Goal: Task Accomplishment & Management: Use online tool/utility

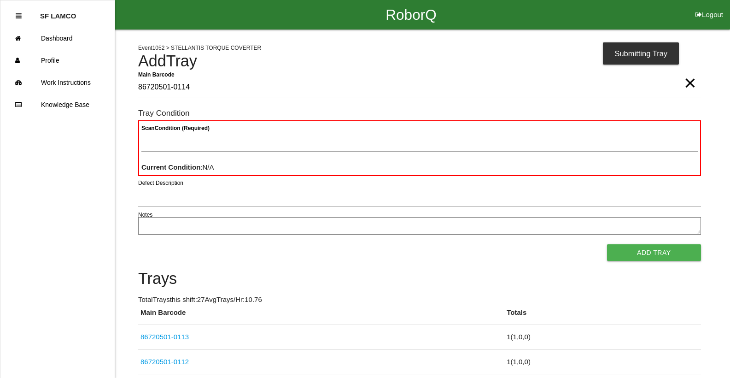
type Barcode "86720501-0114"
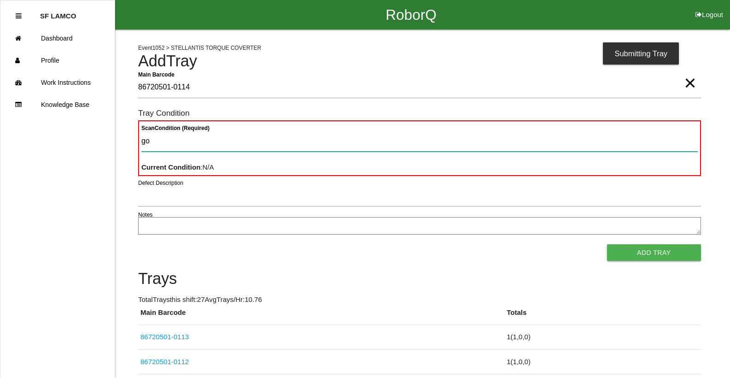
type Condition "goo"
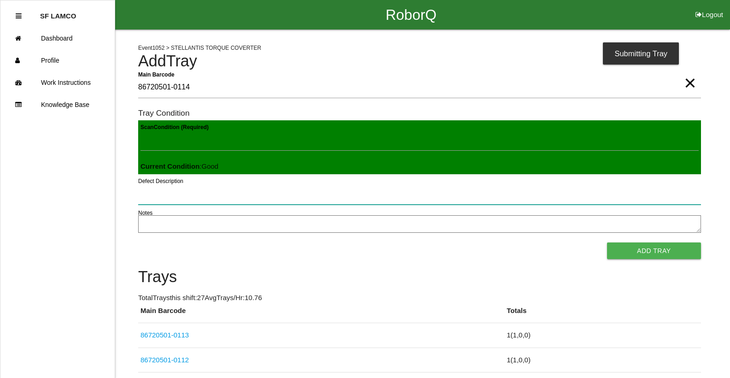
click at [607, 242] on button "Add Tray" at bounding box center [654, 250] width 94 height 17
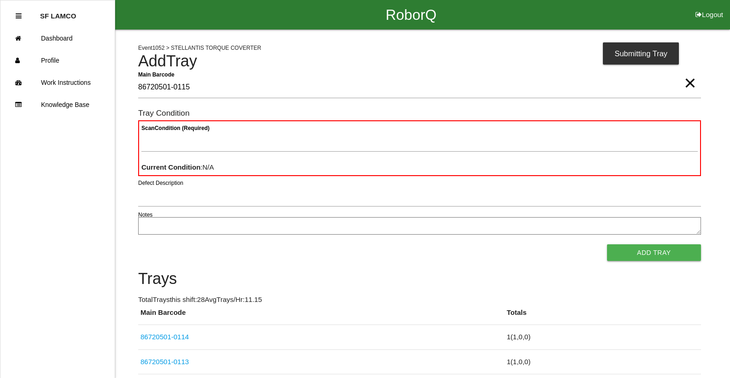
type Barcode "86720501-0115"
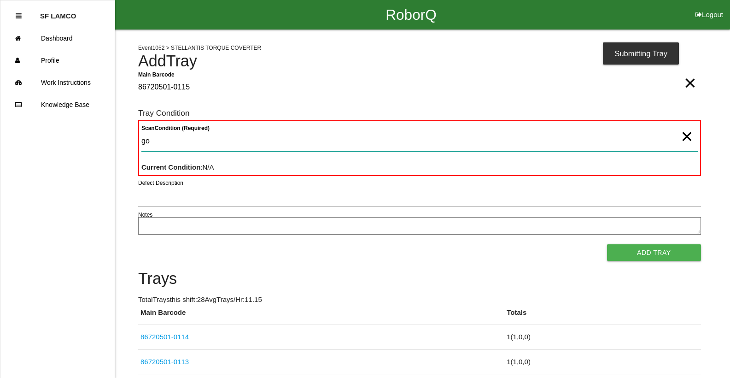
type Condition "goo"
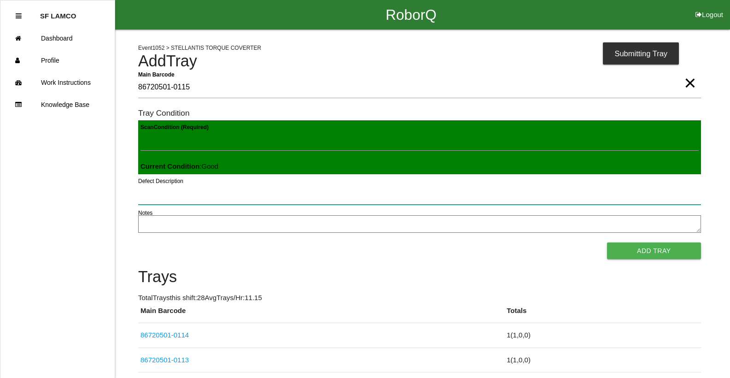
click at [607, 242] on button "Add Tray" at bounding box center [654, 250] width 94 height 17
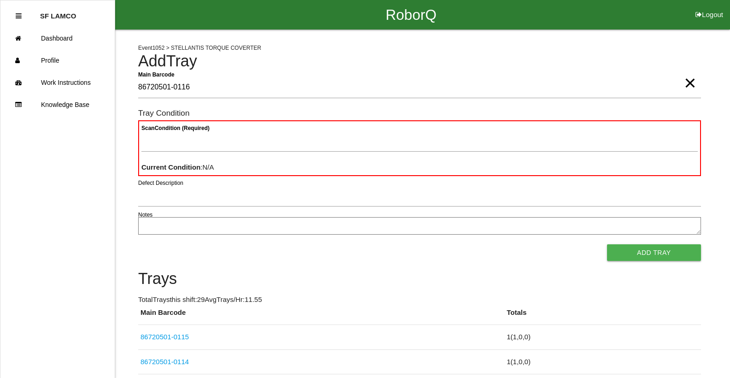
type Barcode "86720501-0116"
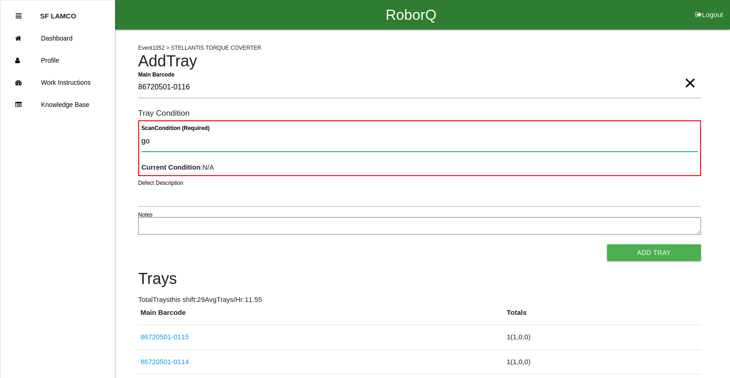
type Condition "goo"
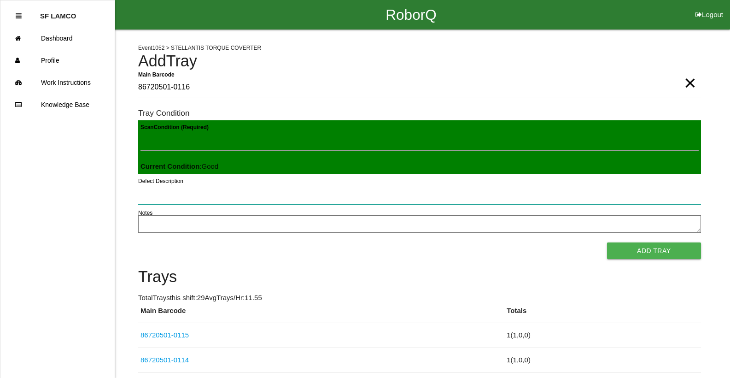
click at [607, 242] on button "Add Tray" at bounding box center [654, 250] width 94 height 17
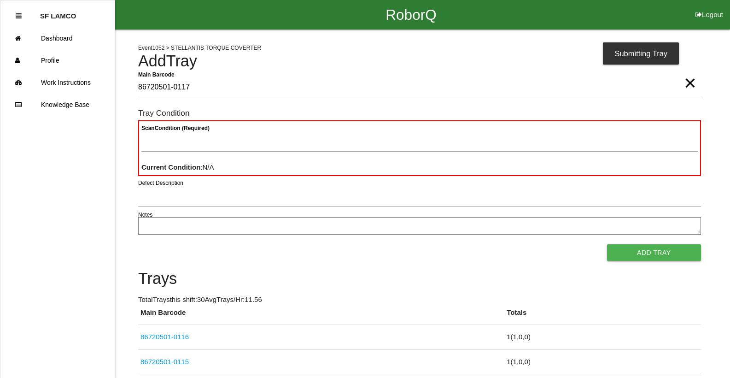
type Barcode "86720501-0117"
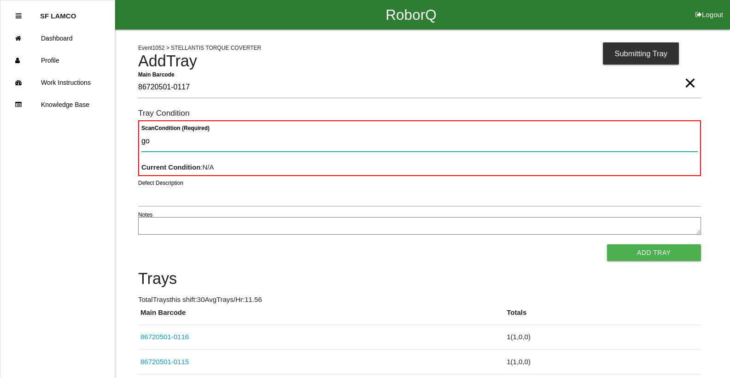
type Condition "goo"
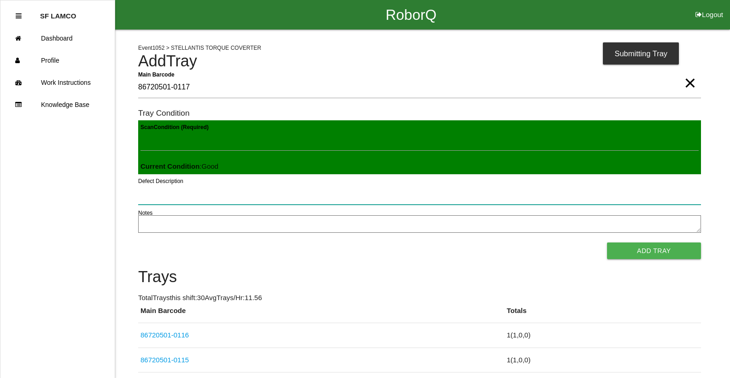
click at [607, 242] on button "Add Tray" at bounding box center [654, 250] width 94 height 17
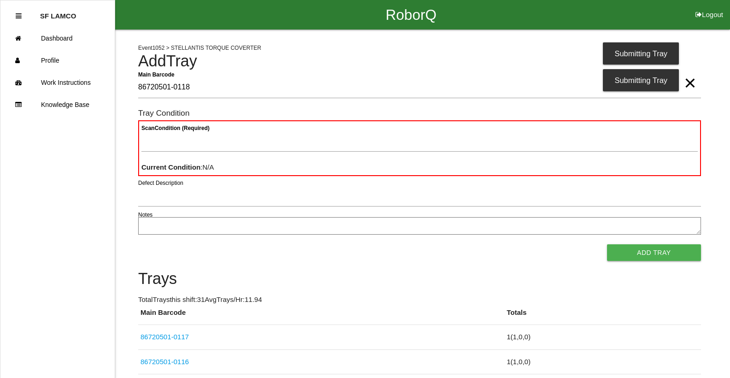
type Barcode "86720501-0118"
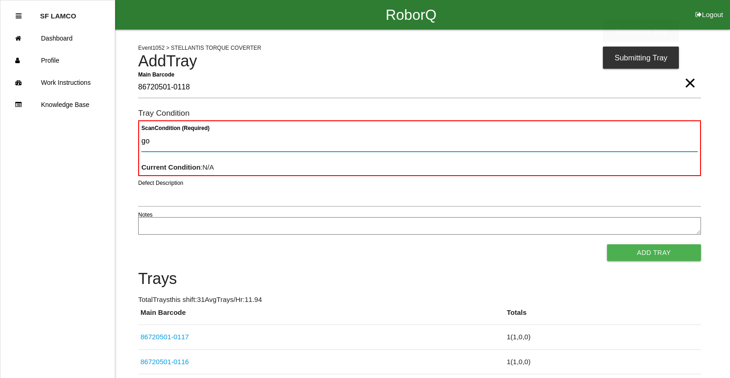
type Condition "goo"
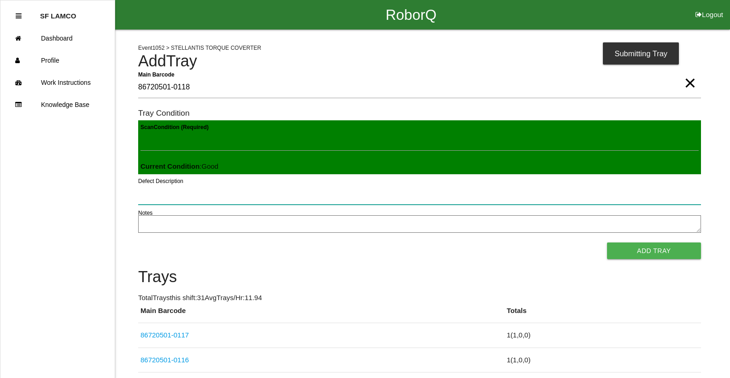
click at [607, 242] on button "Add Tray" at bounding box center [654, 250] width 94 height 17
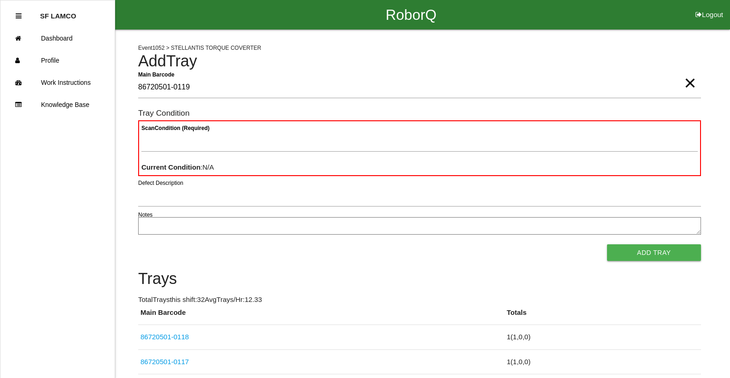
type Barcode "86720501-0119"
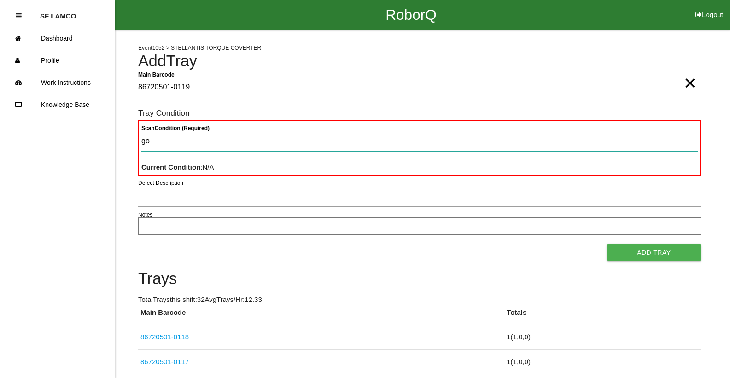
type Condition "goo"
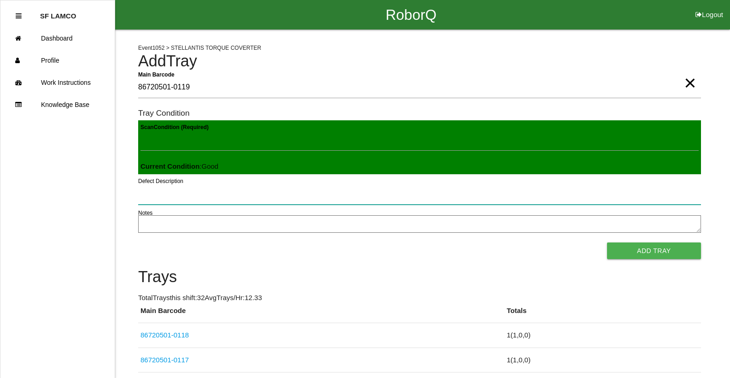
click at [607, 242] on button "Add Tray" at bounding box center [654, 250] width 94 height 17
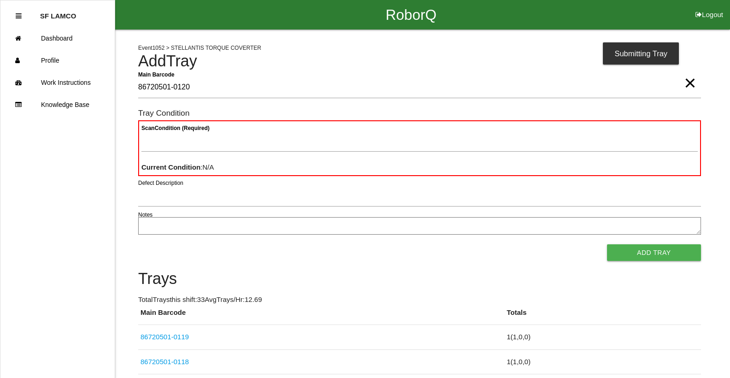
type Barcode "86720501-0120"
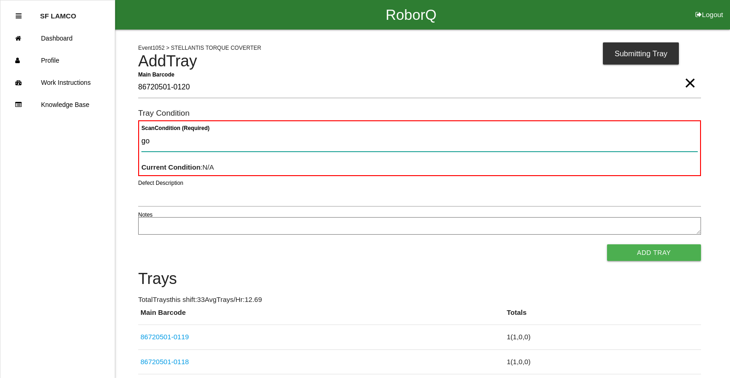
type Condition "goo"
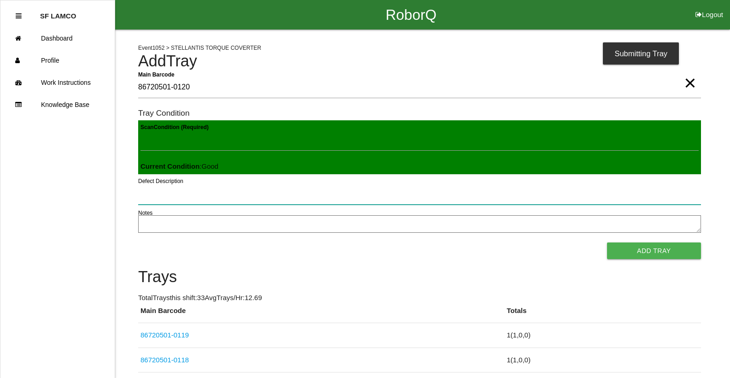
click at [607, 242] on button "Add Tray" at bounding box center [654, 250] width 94 height 17
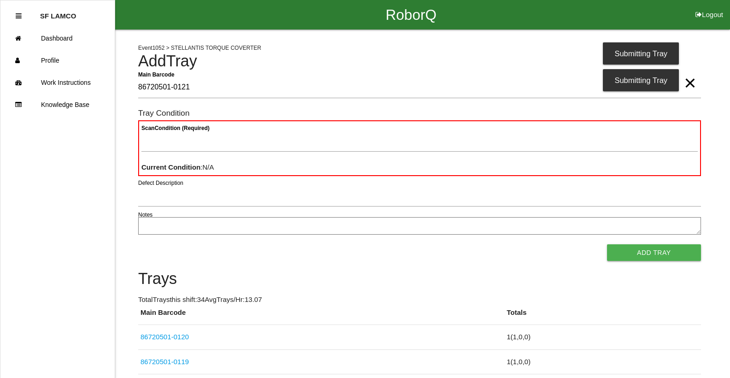
type Barcode "86720501-0121"
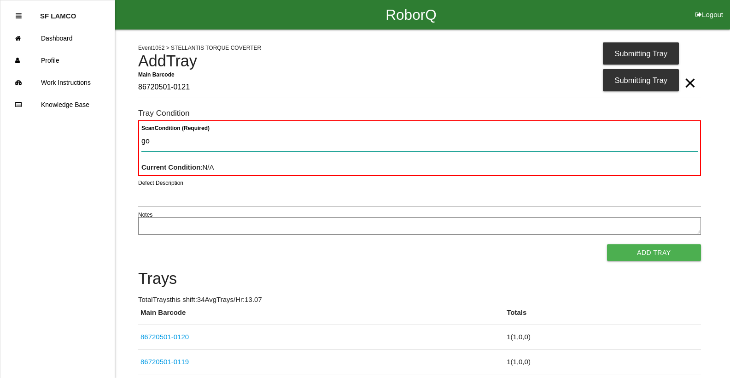
type Condition "goo"
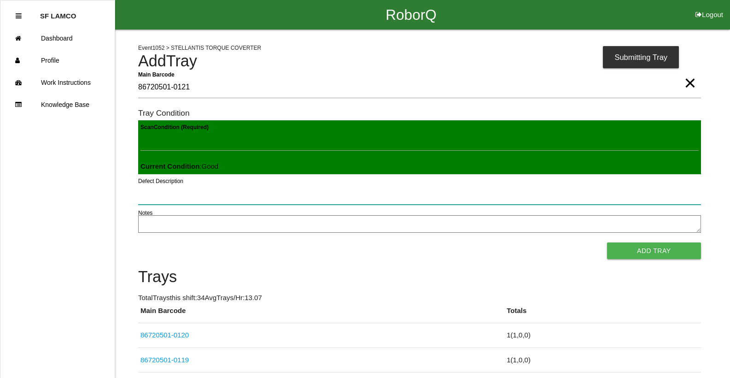
click at [607, 242] on button "Add Tray" at bounding box center [654, 250] width 94 height 17
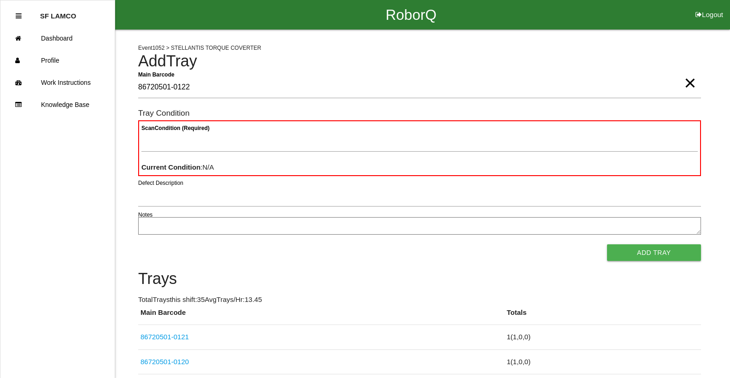
type Barcode "86720501-0122"
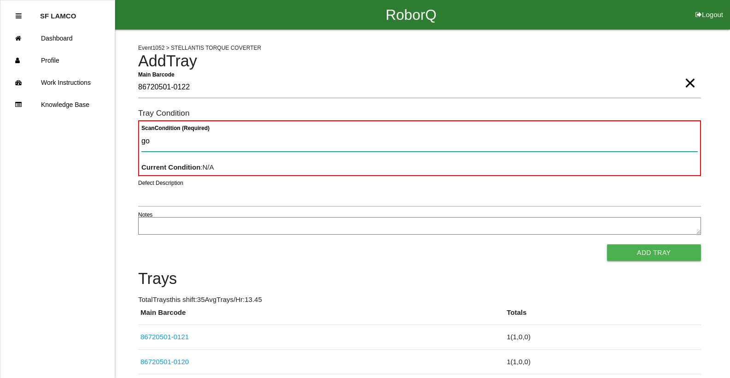
type Condition "goo"
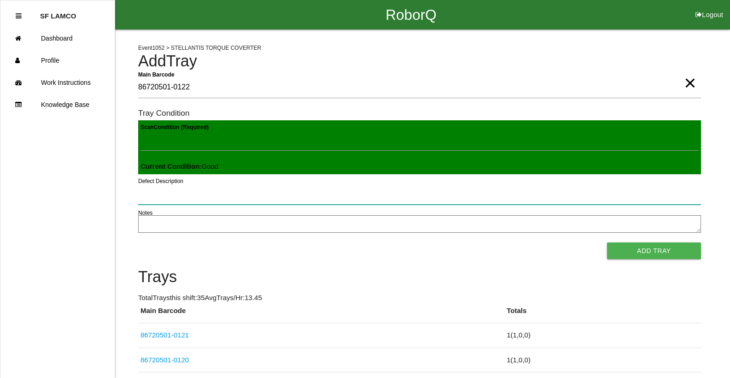
click at [607, 242] on button "Add Tray" at bounding box center [654, 250] width 94 height 17
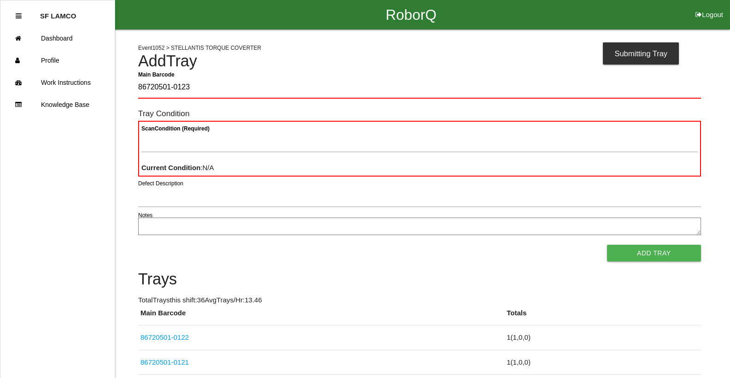
type Barcode "86720501-0123"
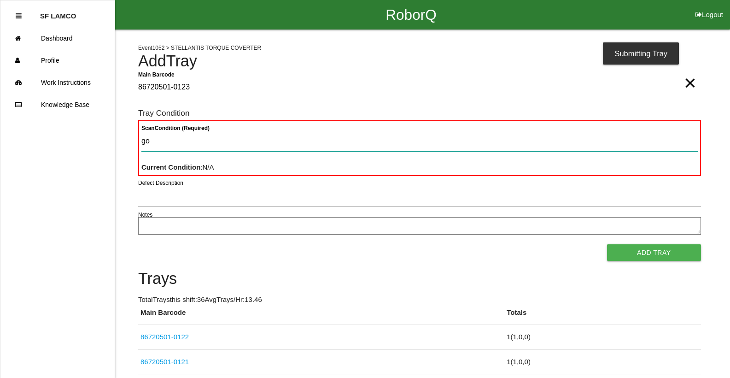
type Condition "goo"
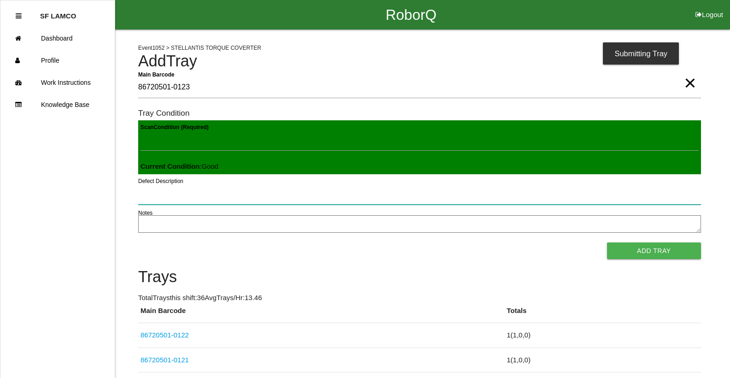
click at [607, 242] on button "Add Tray" at bounding box center [654, 250] width 94 height 17
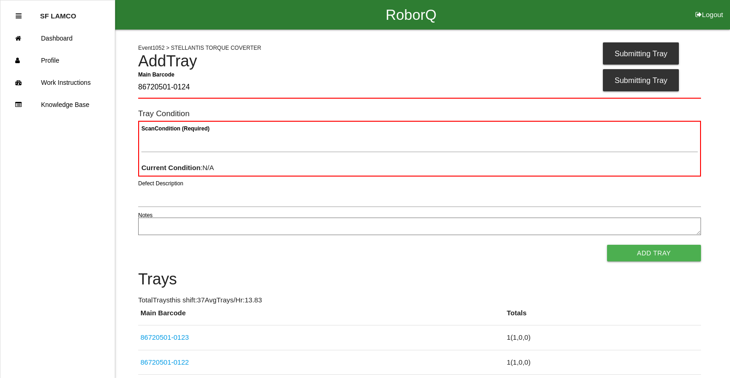
type Barcode "86720501-0124"
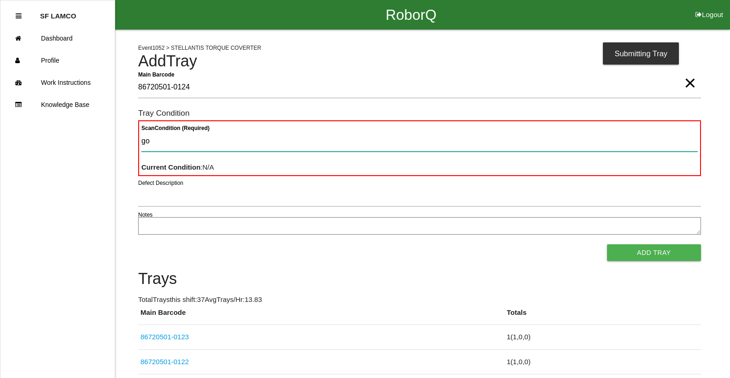
type Condition "goo"
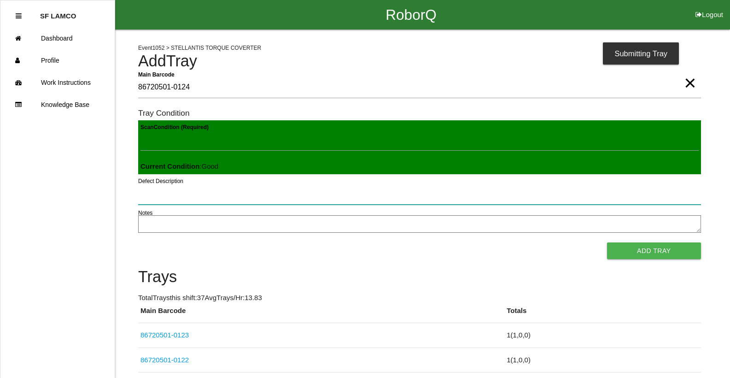
click at [607, 242] on button "Add Tray" at bounding box center [654, 250] width 94 height 17
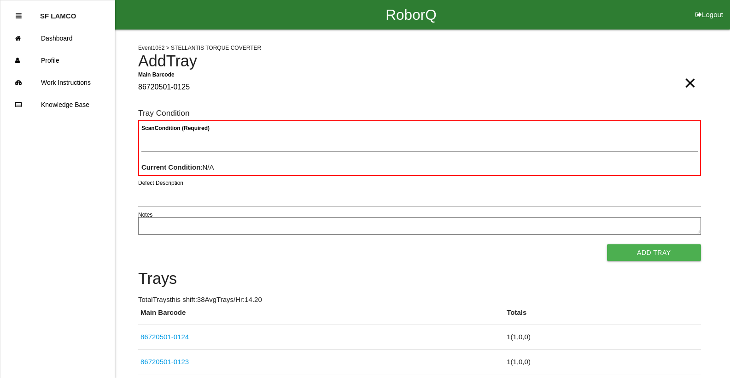
type Barcode "86720501-0125"
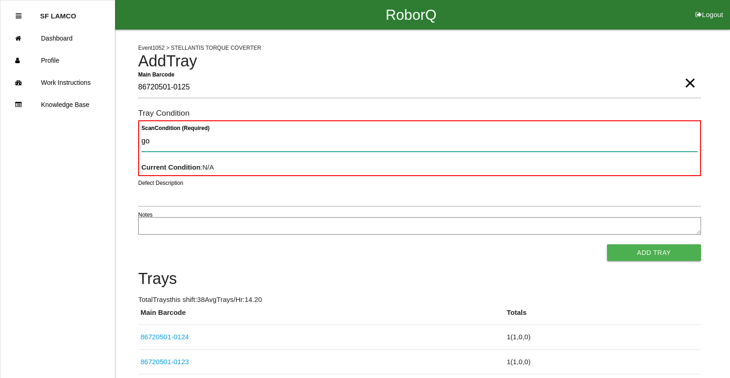
type Condition "goo"
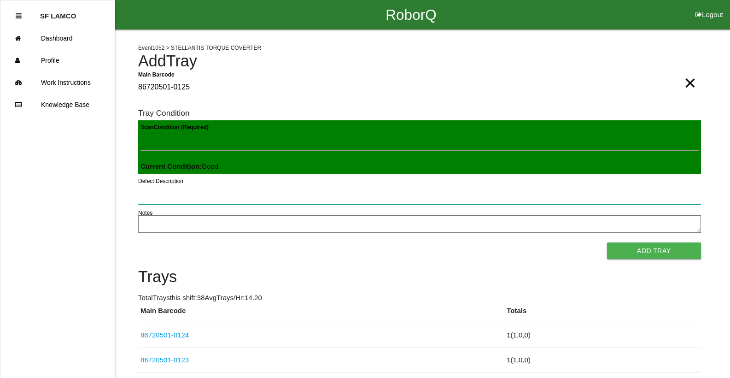
click at [607, 242] on button "Add Tray" at bounding box center [654, 250] width 94 height 17
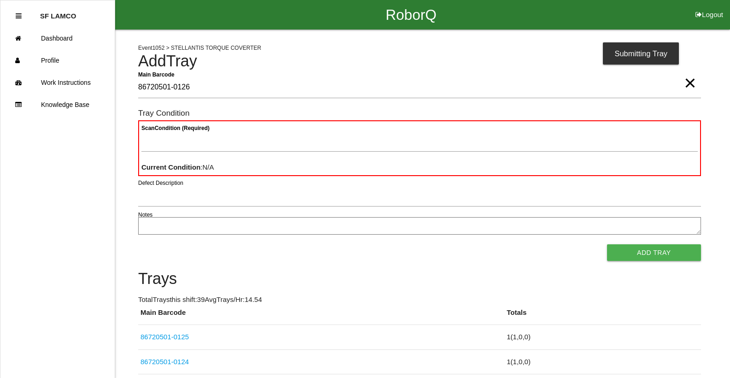
type Barcode "86720501-0126"
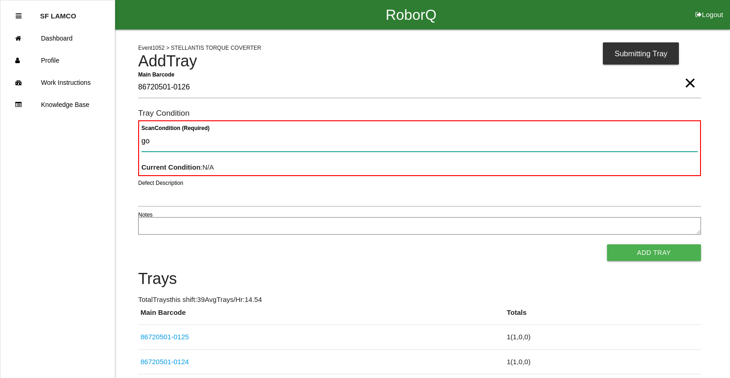
type Condition "goo"
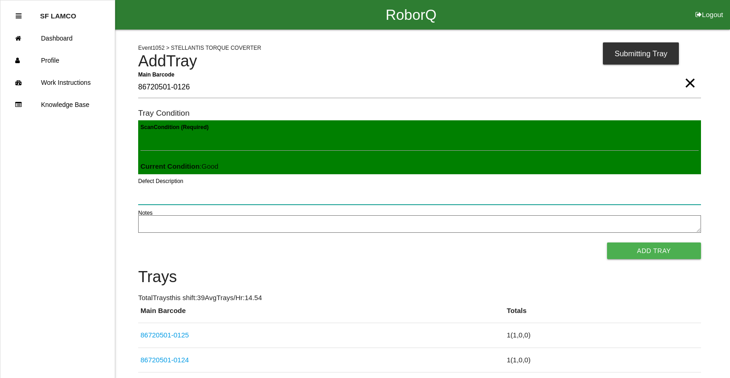
click at [607, 242] on button "Add Tray" at bounding box center [654, 250] width 94 height 17
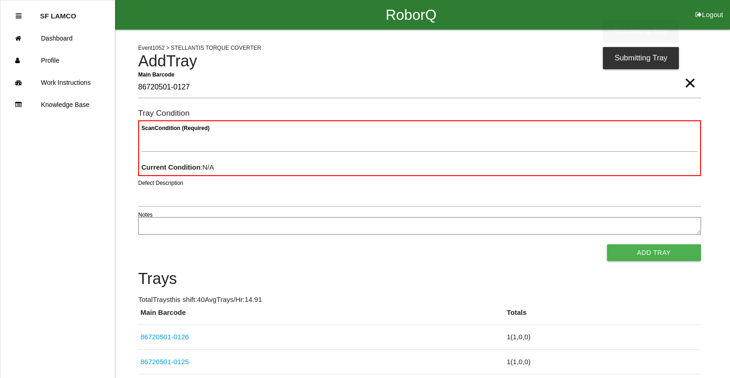
type Barcode "86720501-0127"
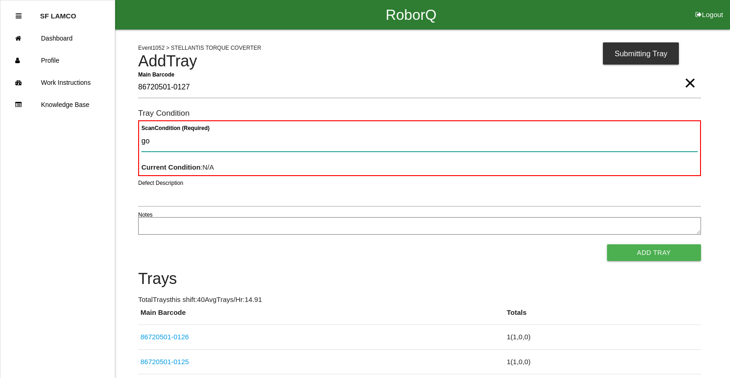
type Condition "goo"
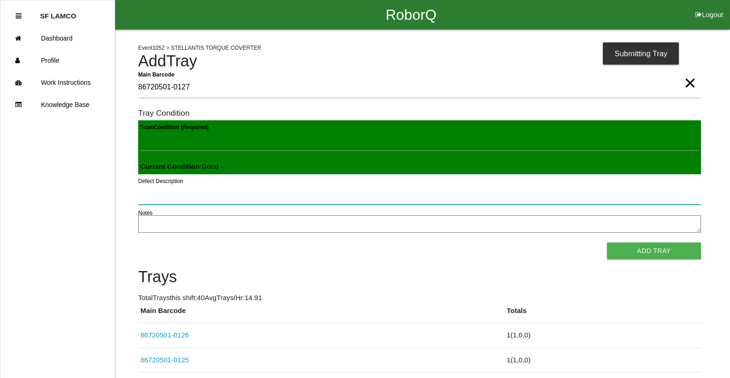
click at [607, 242] on button "Add Tray" at bounding box center [654, 250] width 94 height 17
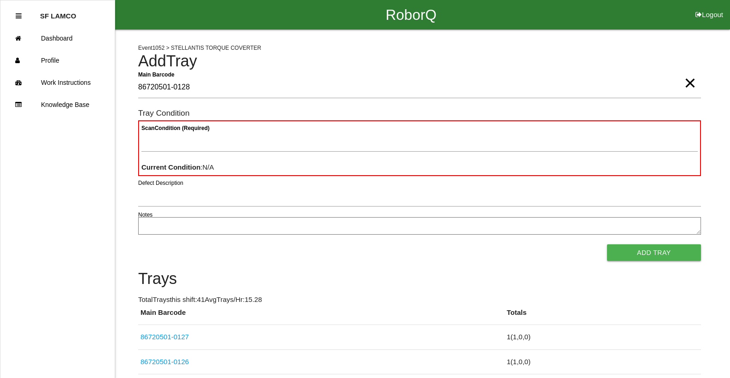
type Barcode "86720501-0128"
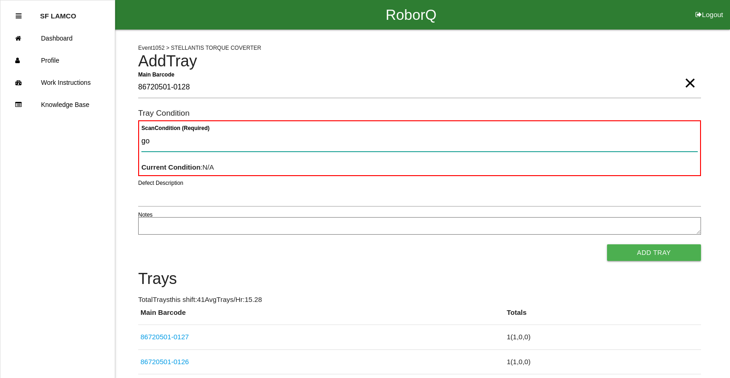
type Condition "goo"
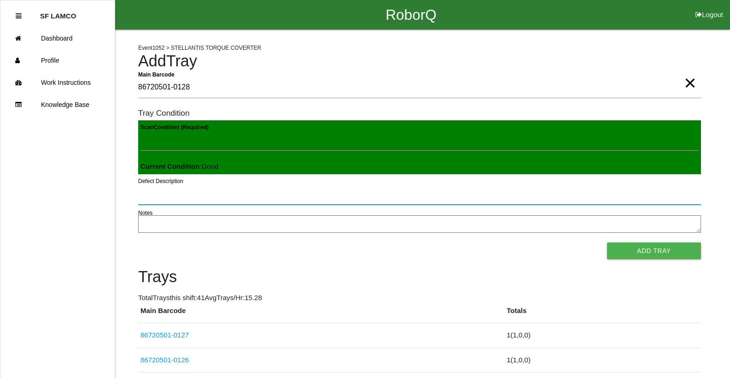
click at [607, 242] on button "Add Tray" at bounding box center [654, 250] width 94 height 17
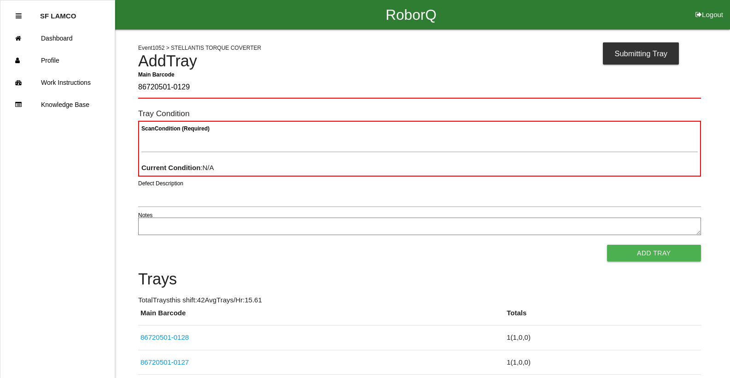
type Barcode "86720501-0129"
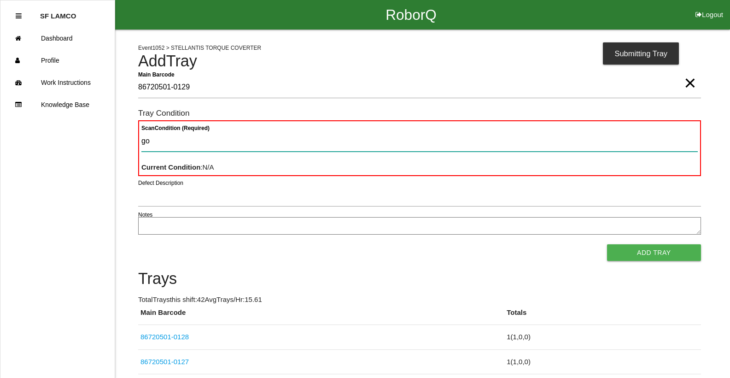
type Condition "goo"
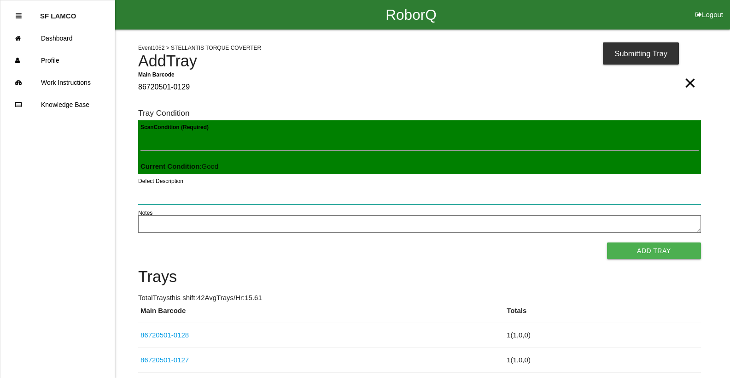
click at [607, 242] on button "Add Tray" at bounding box center [654, 250] width 94 height 17
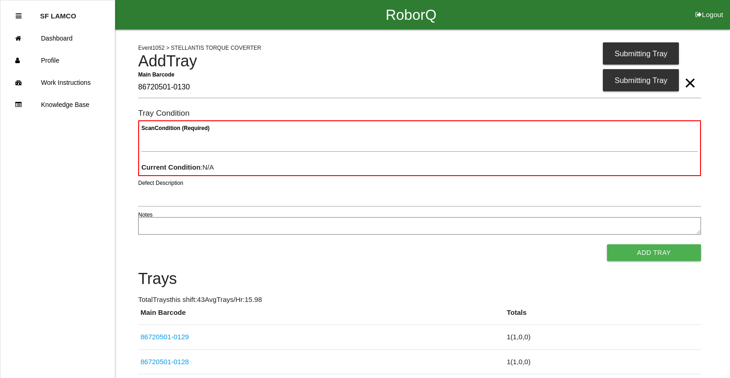
type Barcode "86720501-0130"
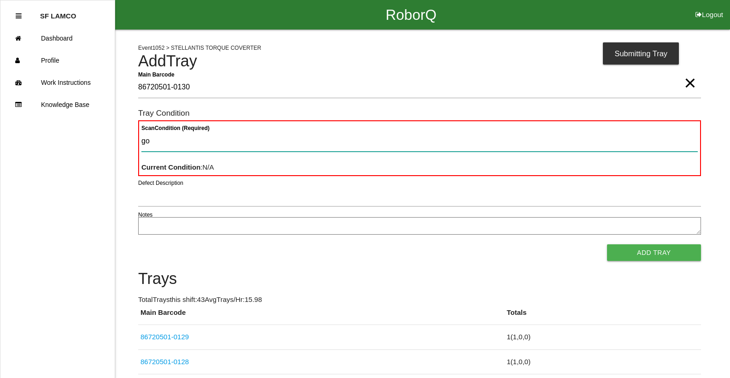
type Condition "goo"
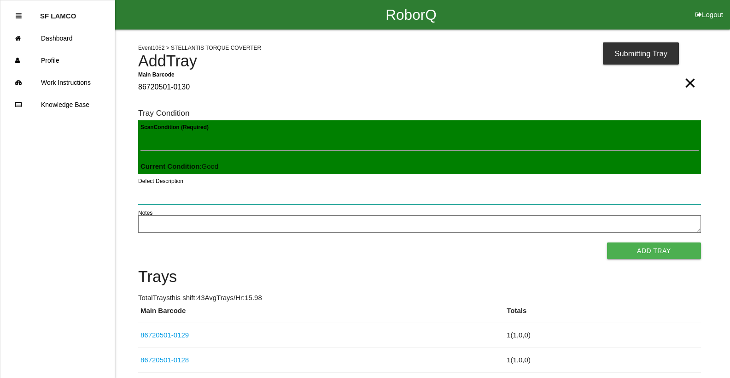
click at [607, 242] on button "Add Tray" at bounding box center [654, 250] width 94 height 17
